Goal: Task Accomplishment & Management: Complete application form

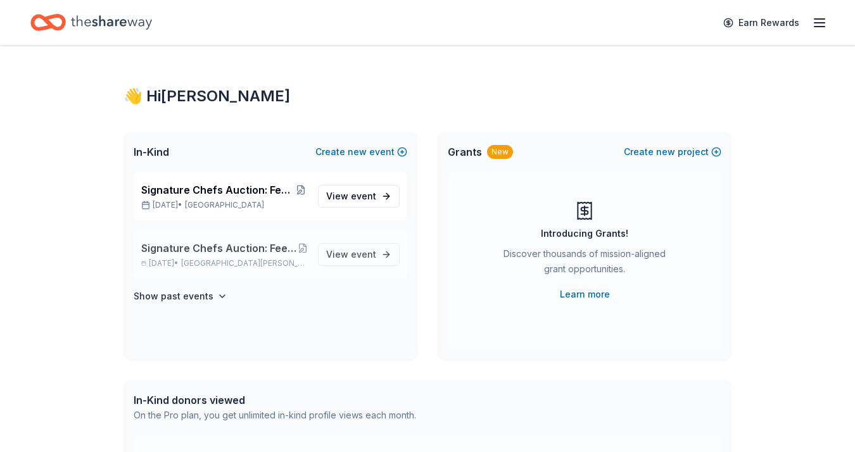
click at [169, 252] on span "Signature Chefs Auction: Feeding Motherhood [GEOGRAPHIC_DATA][US_STATE]" at bounding box center [219, 248] width 157 height 15
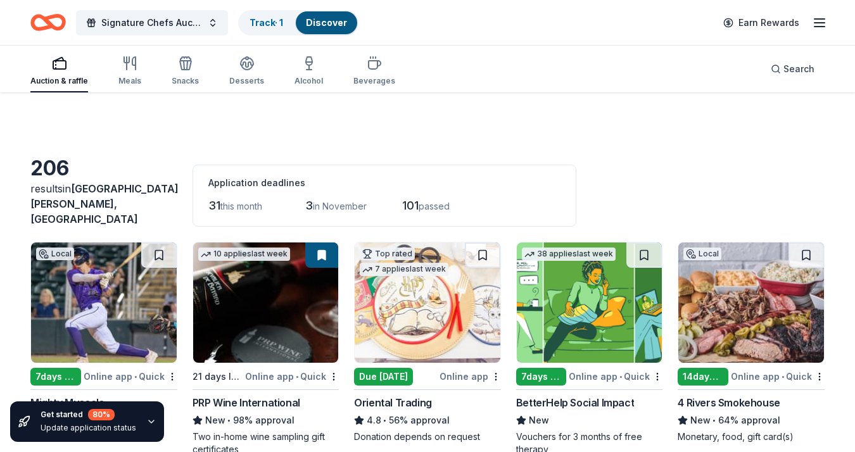
scroll to position [191, 0]
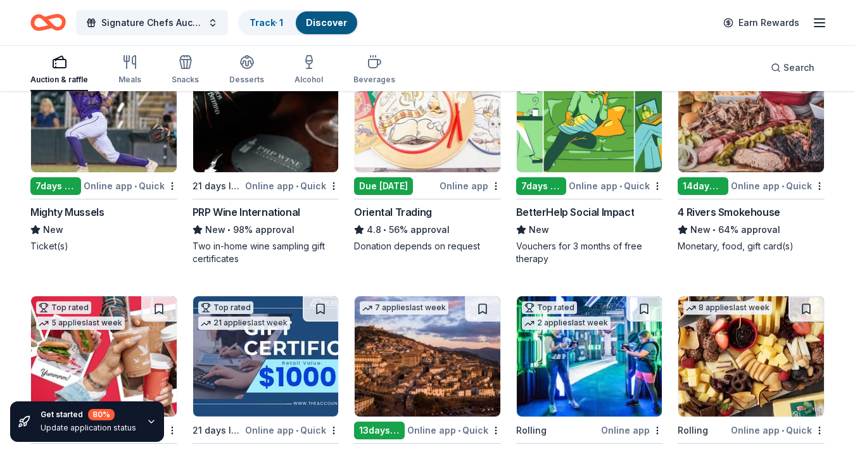
click at [58, 177] on div "7 days left" at bounding box center [55, 186] width 51 height 18
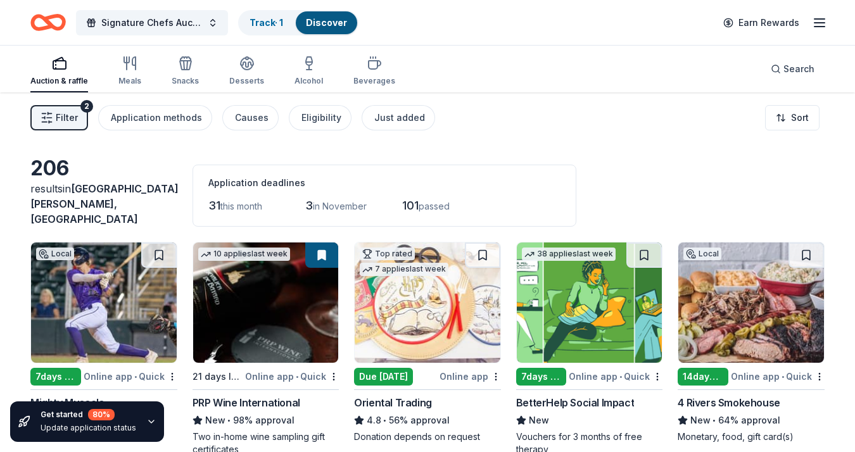
scroll to position [0, 0]
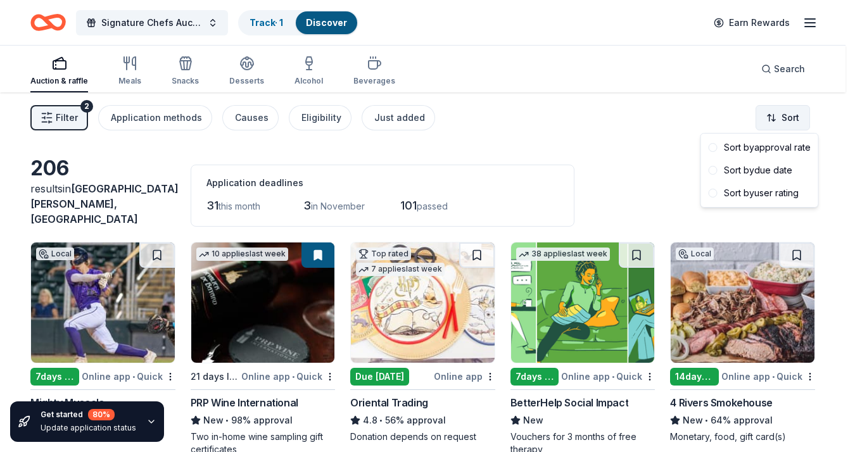
click at [771, 122] on html "Signature Chefs Auction: Feeding Motherhood Southwest Florida Track · 1 Discove…" at bounding box center [427, 226] width 855 height 452
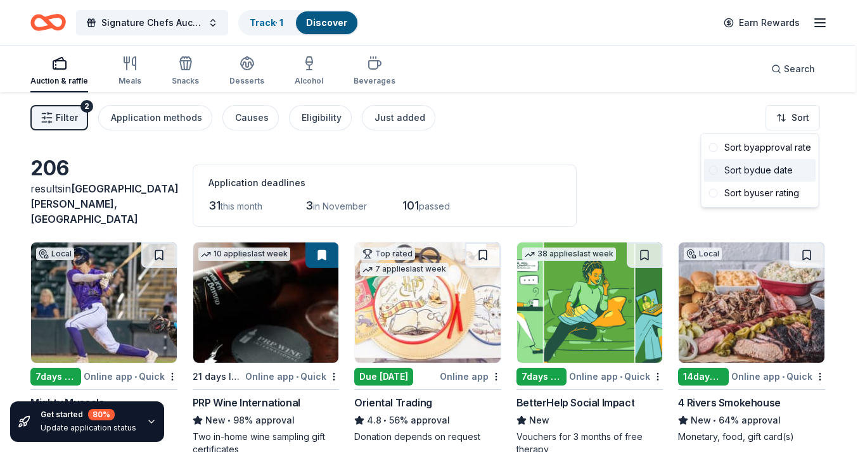
click at [719, 173] on div "Sort by due date" at bounding box center [760, 170] width 112 height 23
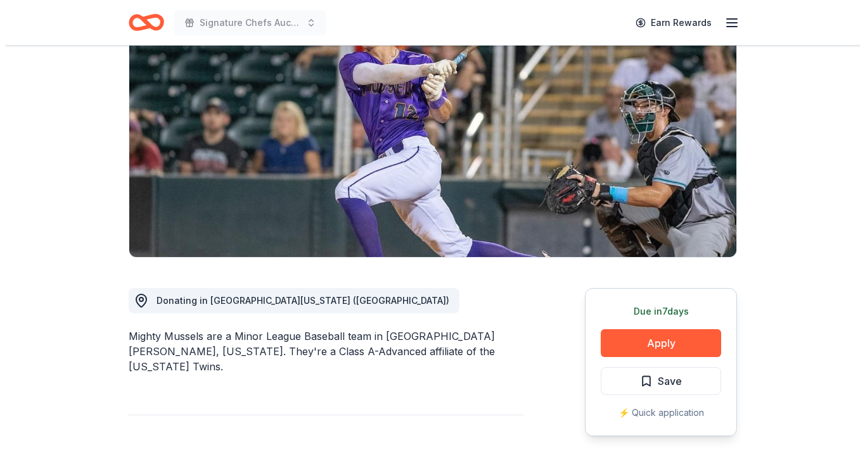
scroll to position [130, 0]
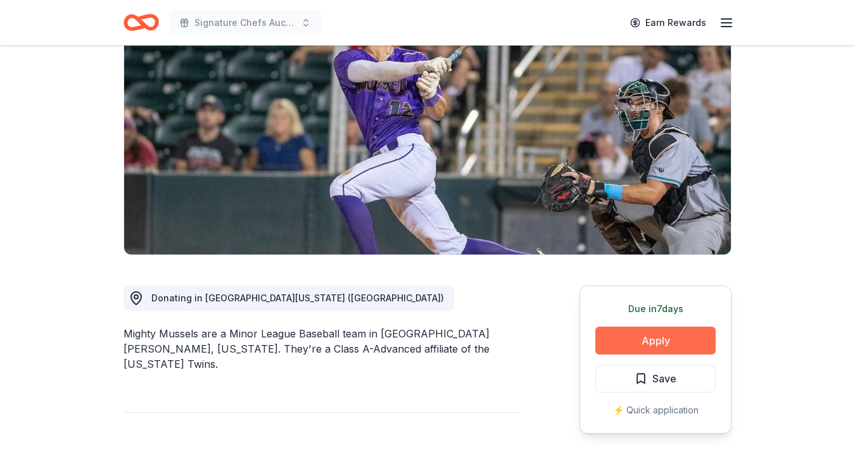
click at [654, 342] on button "Apply" at bounding box center [656, 341] width 120 height 28
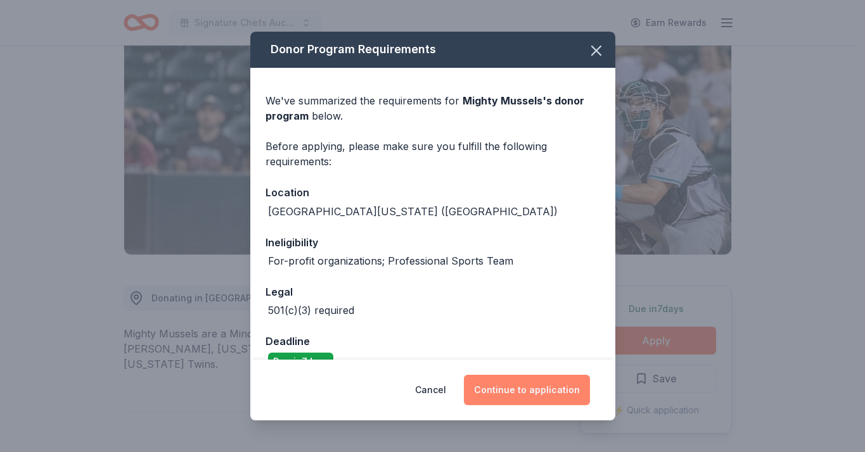
scroll to position [25, 0]
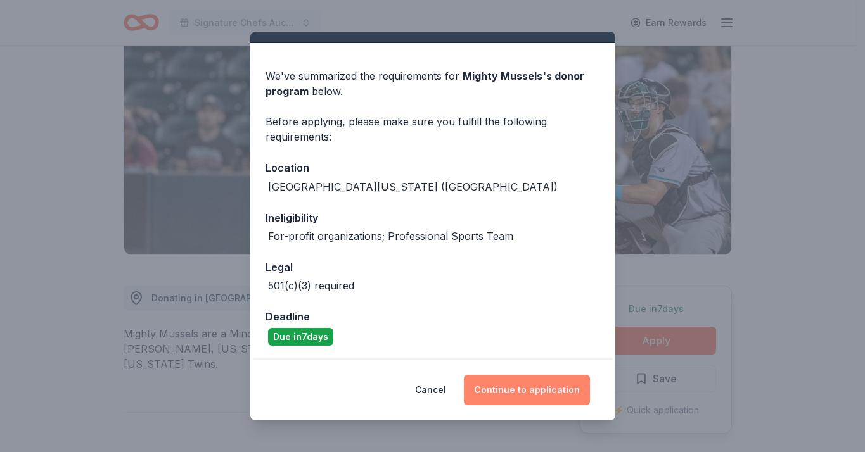
click at [541, 399] on button "Continue to application" at bounding box center [527, 390] width 126 height 30
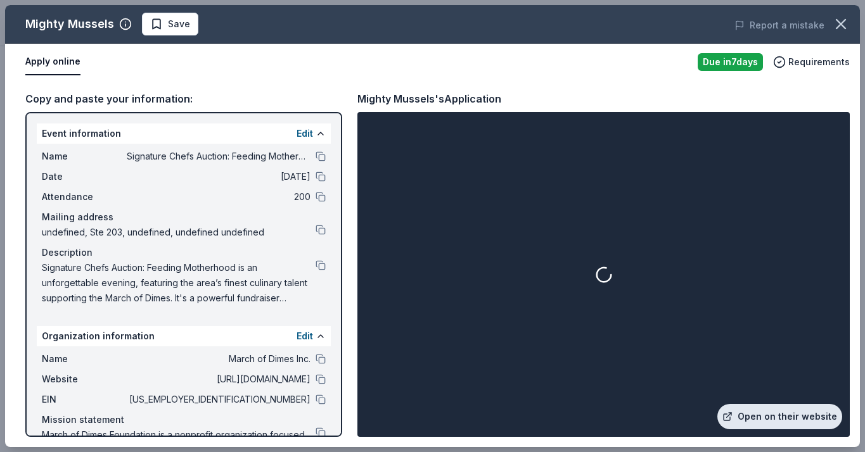
click at [793, 418] on link "Open on their website" at bounding box center [779, 416] width 125 height 25
